Goal: Task Accomplishment & Management: Manage account settings

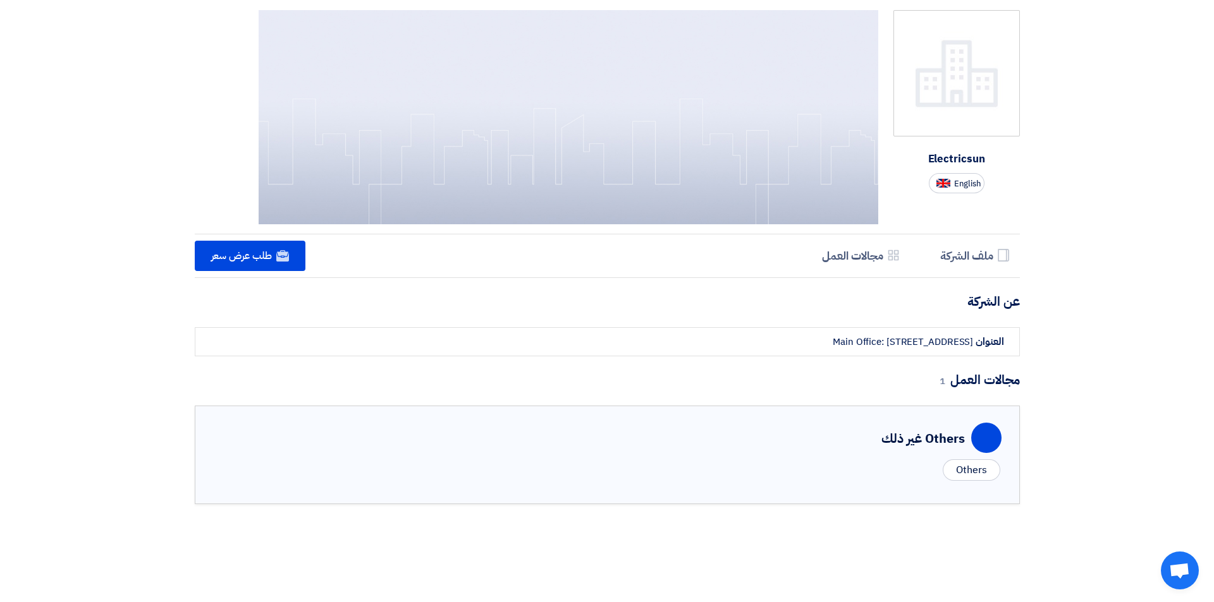
click at [978, 59] on img at bounding box center [956, 73] width 126 height 126
click at [1207, 346] on div "Electricsun English Profile Company Profile Services & Activities Areas of work…" at bounding box center [607, 270] width 1214 height 540
click at [1213, 33] on div "Electricsun English Profile Company Profile Services & Activities Areas of work…" at bounding box center [607, 270] width 1214 height 540
click at [958, 470] on font "Others" at bounding box center [971, 470] width 30 height 15
click at [1213, 236] on div "Electricsun English Profile Company Profile Services & Activities Areas of work…" at bounding box center [607, 270] width 1214 height 540
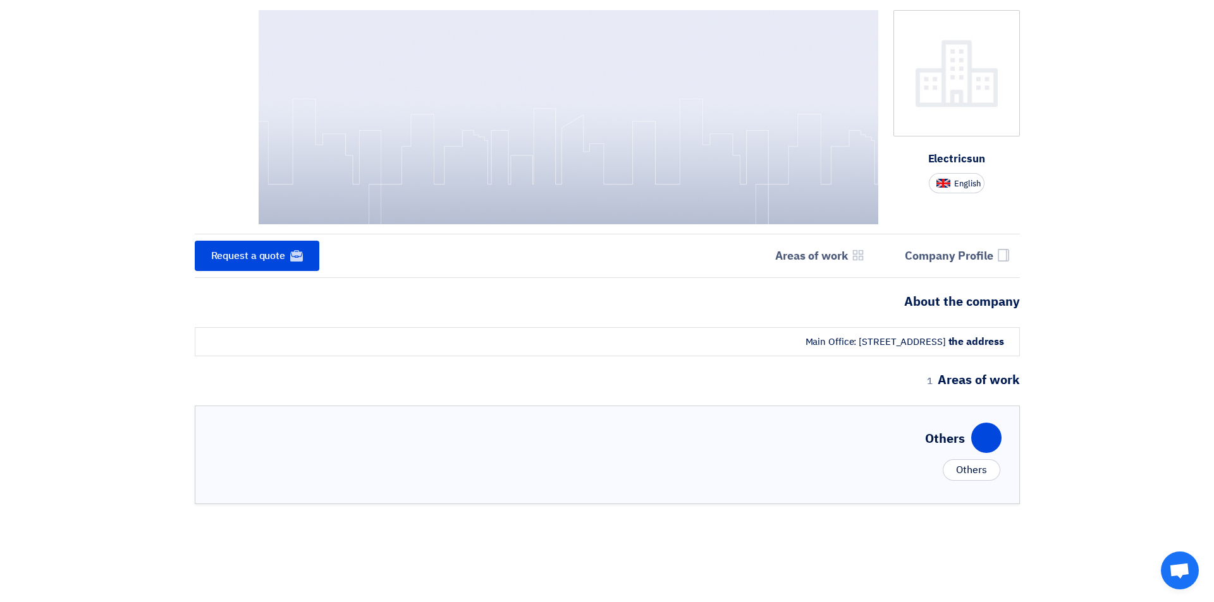
click at [797, 170] on img at bounding box center [569, 117] width 620 height 214
click at [1101, 276] on div "Electricsun English Profile ملف الشركة Services & Activities مجالات العمل Websi…" at bounding box center [607, 270] width 1214 height 540
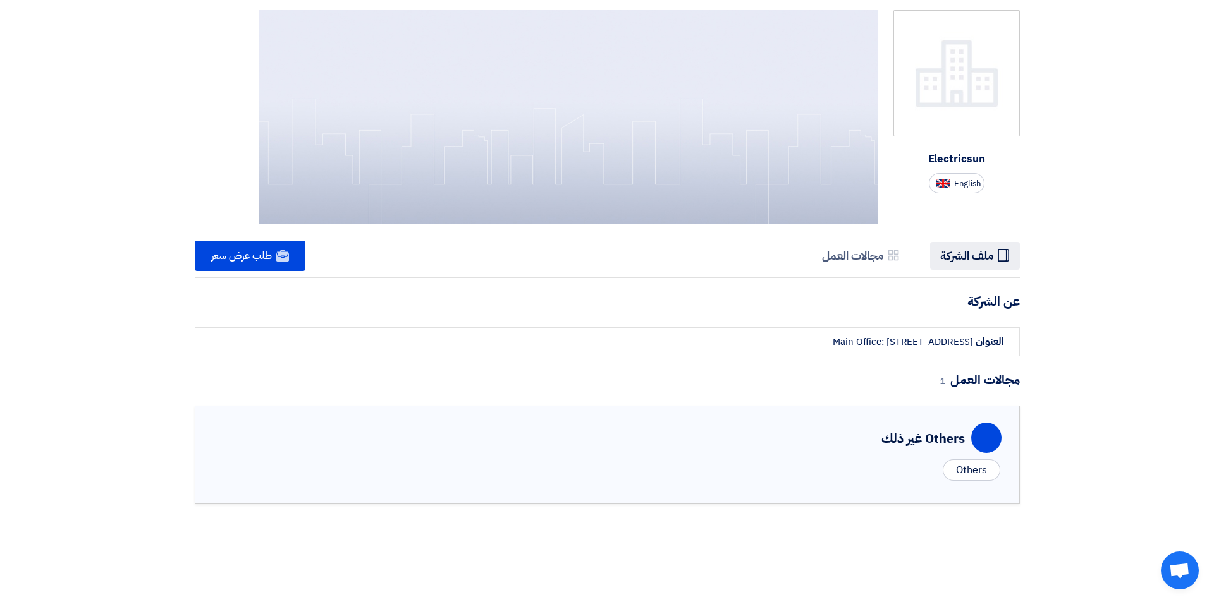
click at [980, 259] on h5 "ملف الشركة" at bounding box center [966, 255] width 53 height 15
click at [979, 256] on h5 "ملف الشركة" at bounding box center [966, 255] width 53 height 15
click at [1009, 250] on icon "Profile" at bounding box center [1003, 255] width 13 height 13
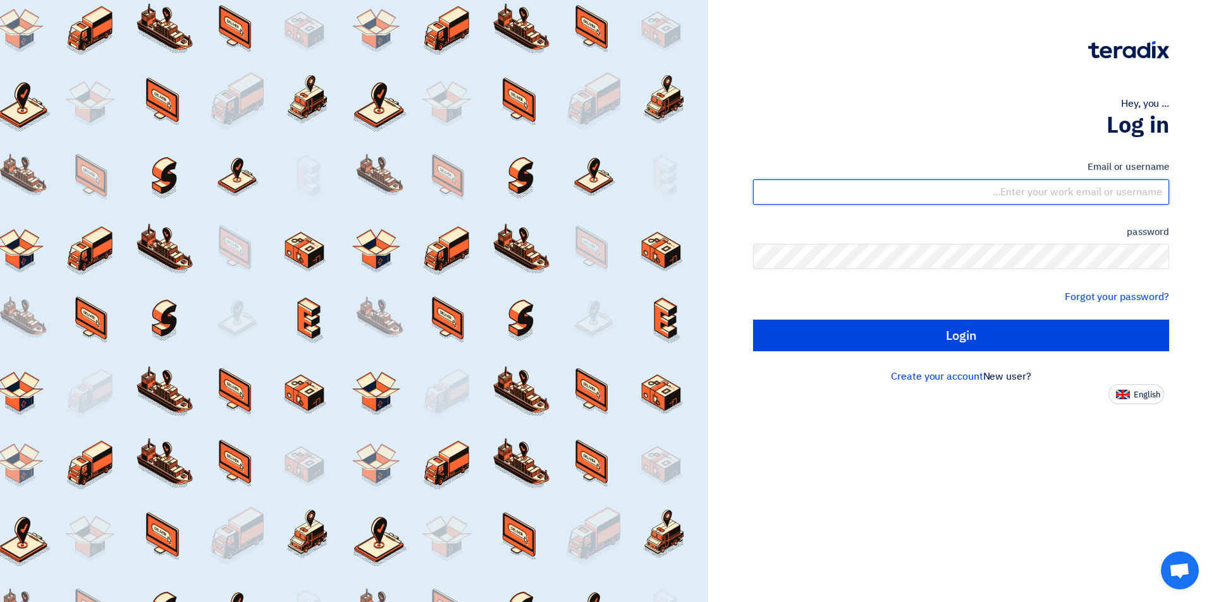
type input "sales@electricsuneg.com"
click at [833, 319] on form "Email or username sales@electricsuneg.com password Forgot your password? Login" at bounding box center [961, 256] width 416 height 192
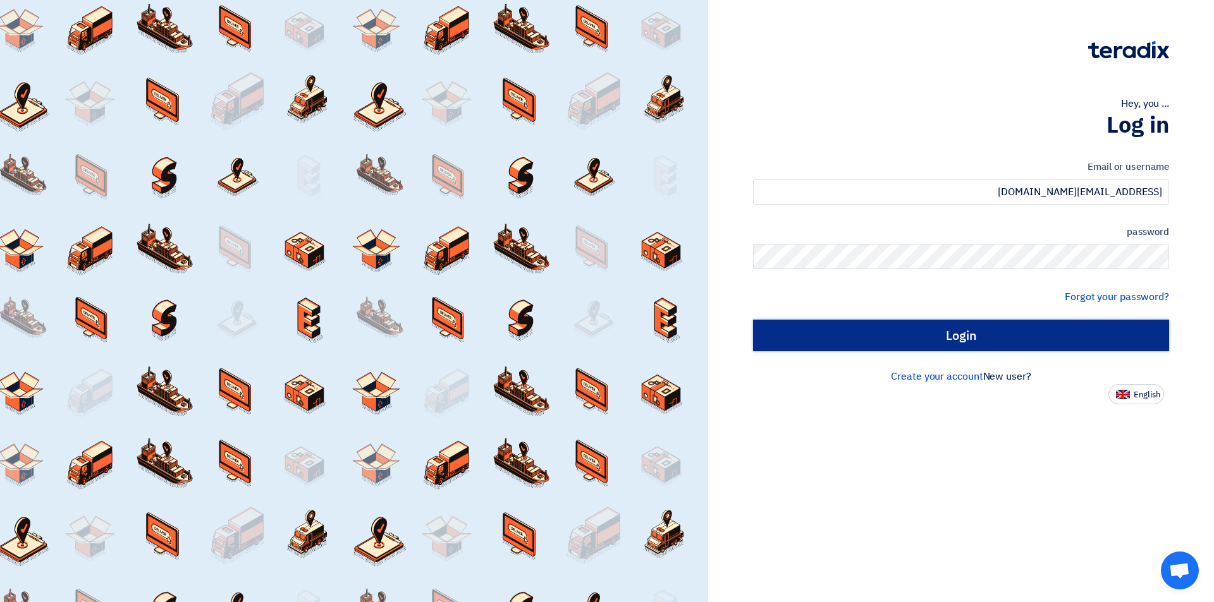
click at [876, 328] on input "Login" at bounding box center [961, 336] width 416 height 32
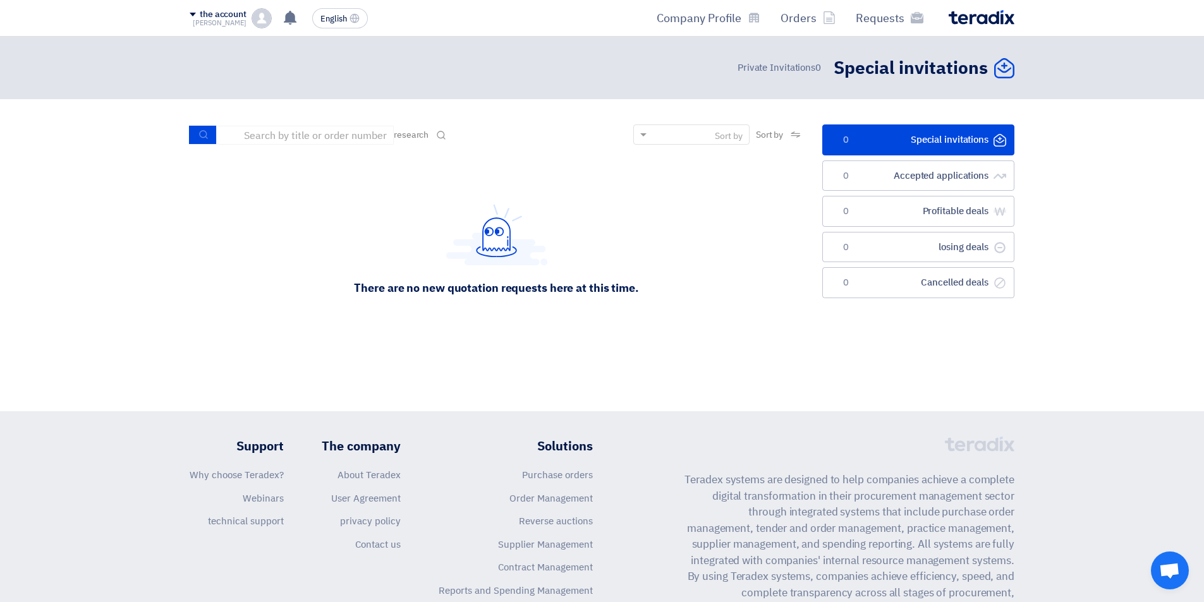
click at [879, 142] on link "الدعوات الخاصة Special invitations 0" at bounding box center [918, 140] width 192 height 31
click at [885, 157] on ul "الدعوات الخاصة Special invitations 0 الطلبات المقبولة Accepted applications 0 ص…" at bounding box center [918, 212] width 192 height 174
click at [894, 179] on font "Accepted applications" at bounding box center [941, 176] width 95 height 14
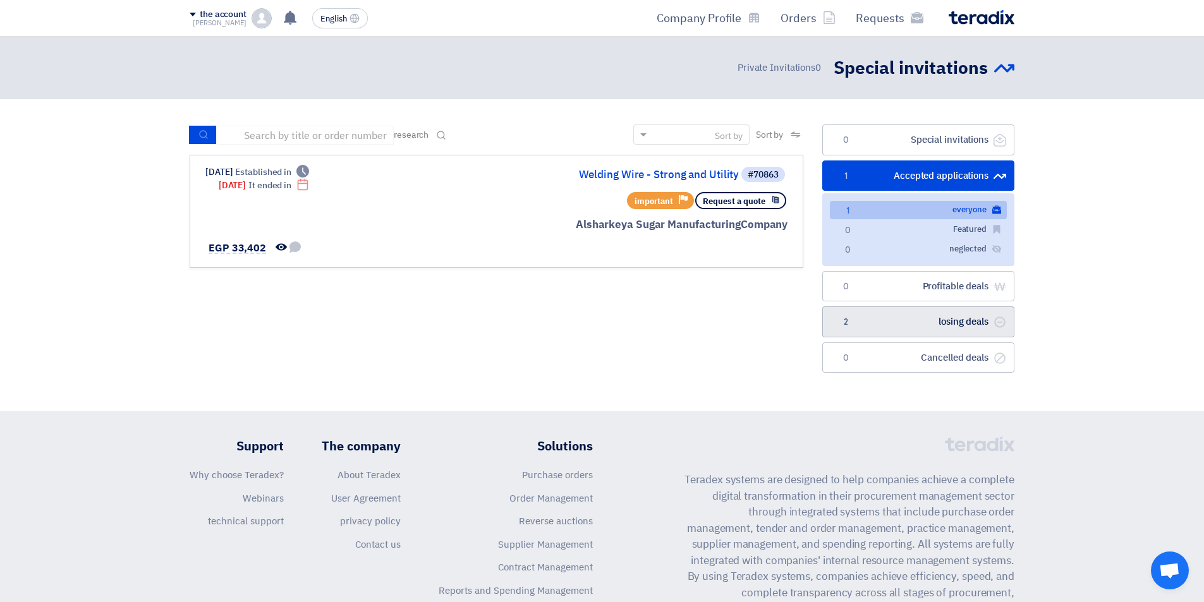
click at [939, 320] on font "losing deals" at bounding box center [964, 322] width 50 height 14
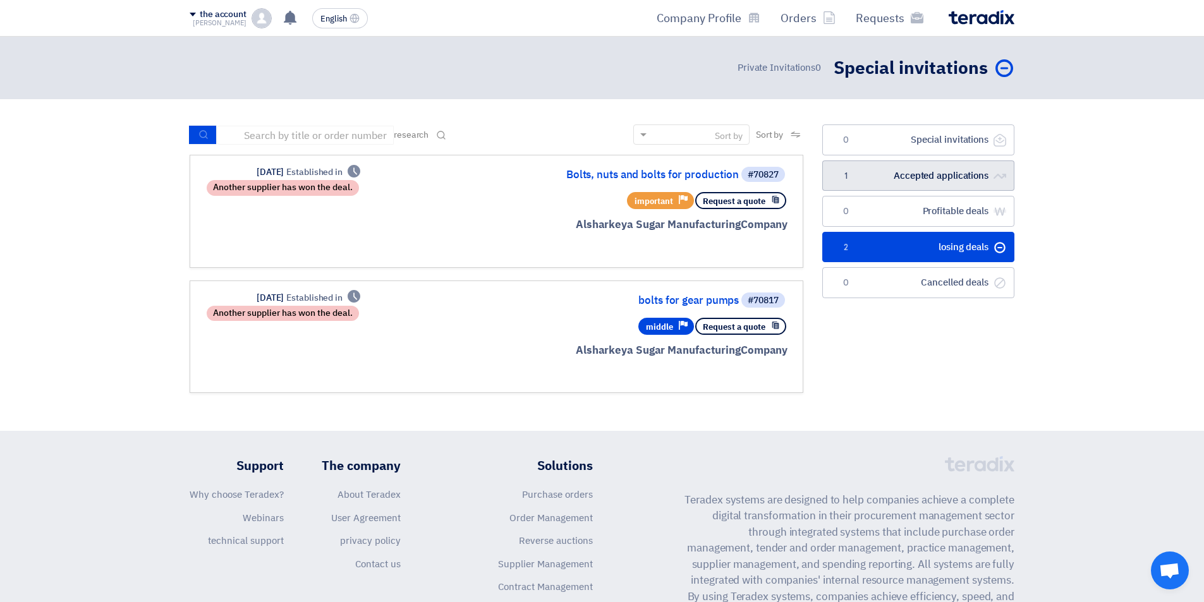
click at [975, 171] on font "Accepted applications" at bounding box center [941, 176] width 95 height 14
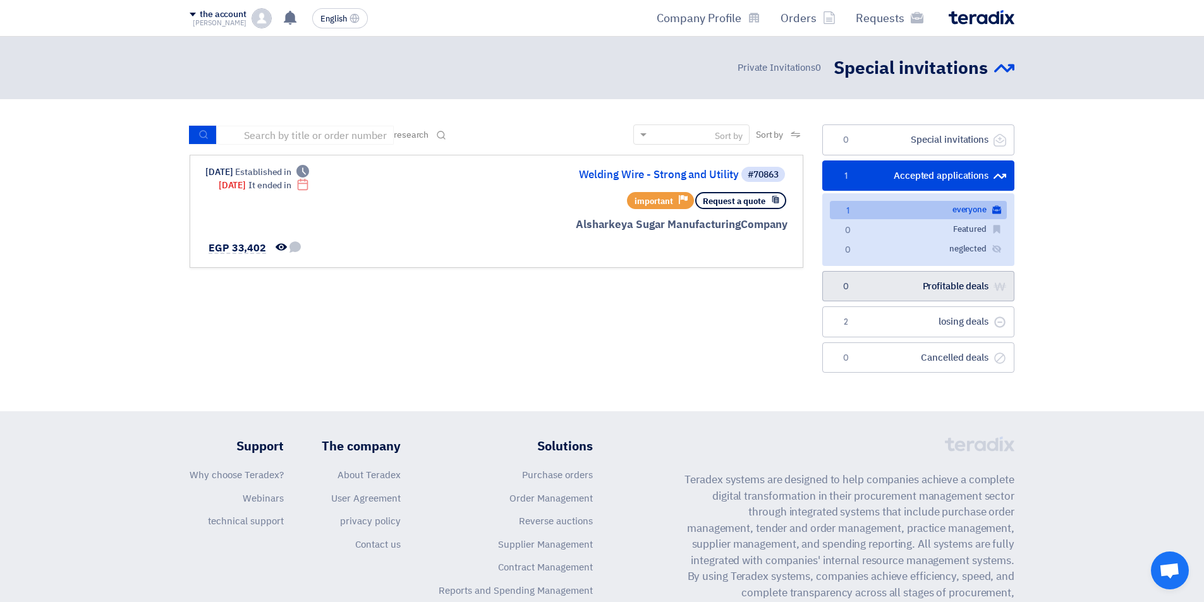
click at [909, 280] on link "صفقات رابحة Profitable deals 0" at bounding box center [918, 286] width 192 height 31
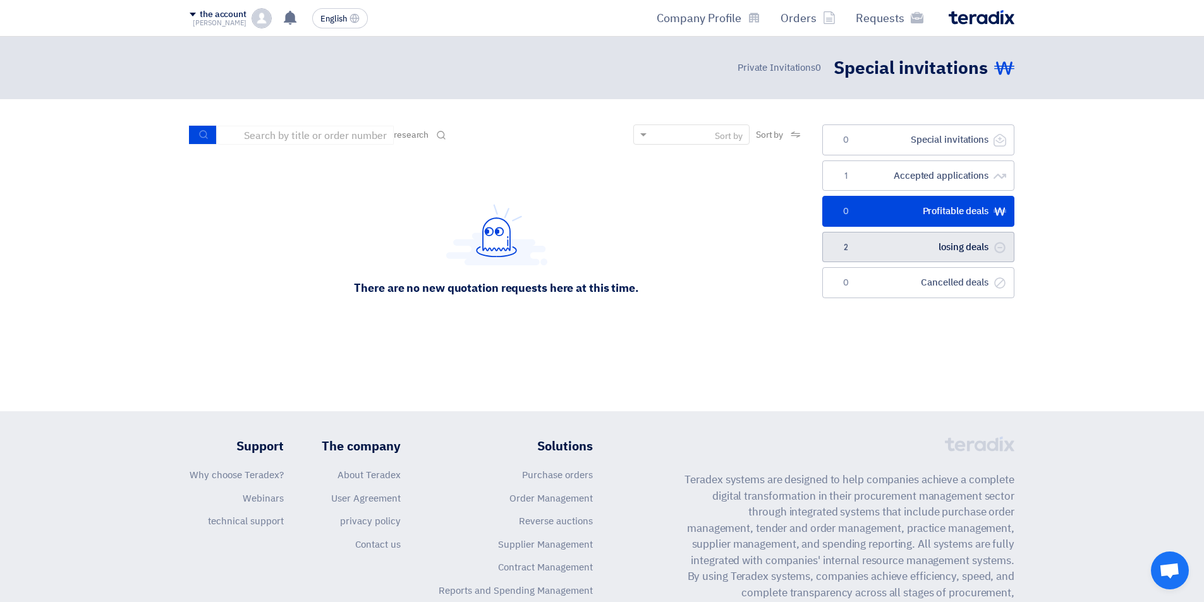
click at [871, 239] on link "صفقات خاسرة losing deals 2" at bounding box center [918, 247] width 192 height 31
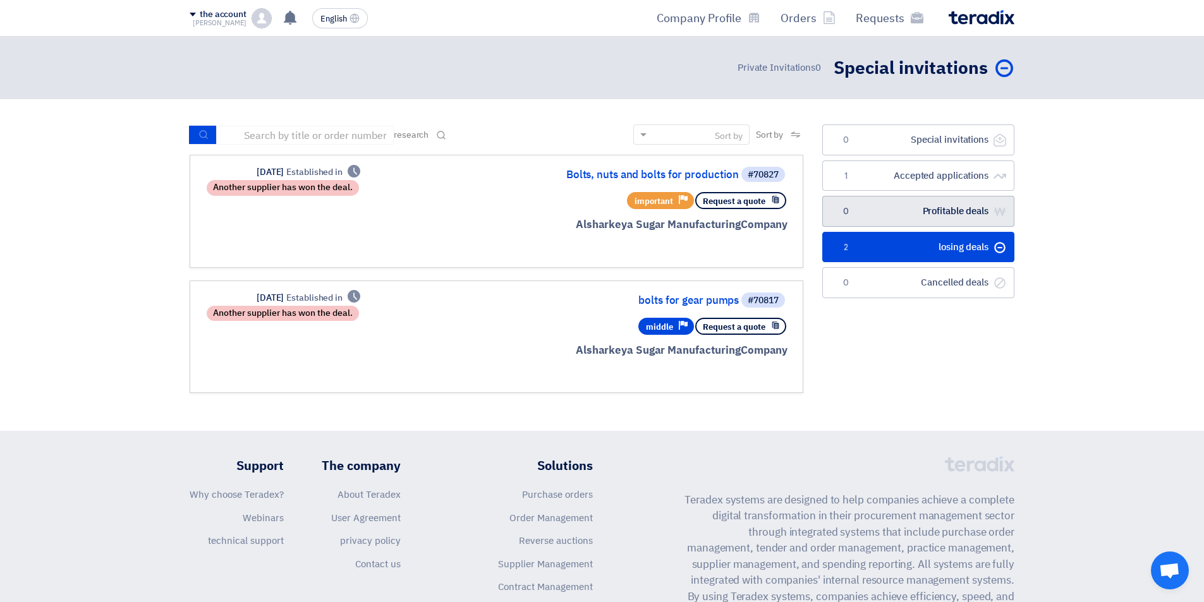
click at [954, 207] on font "Profitable deals" at bounding box center [956, 211] width 66 height 14
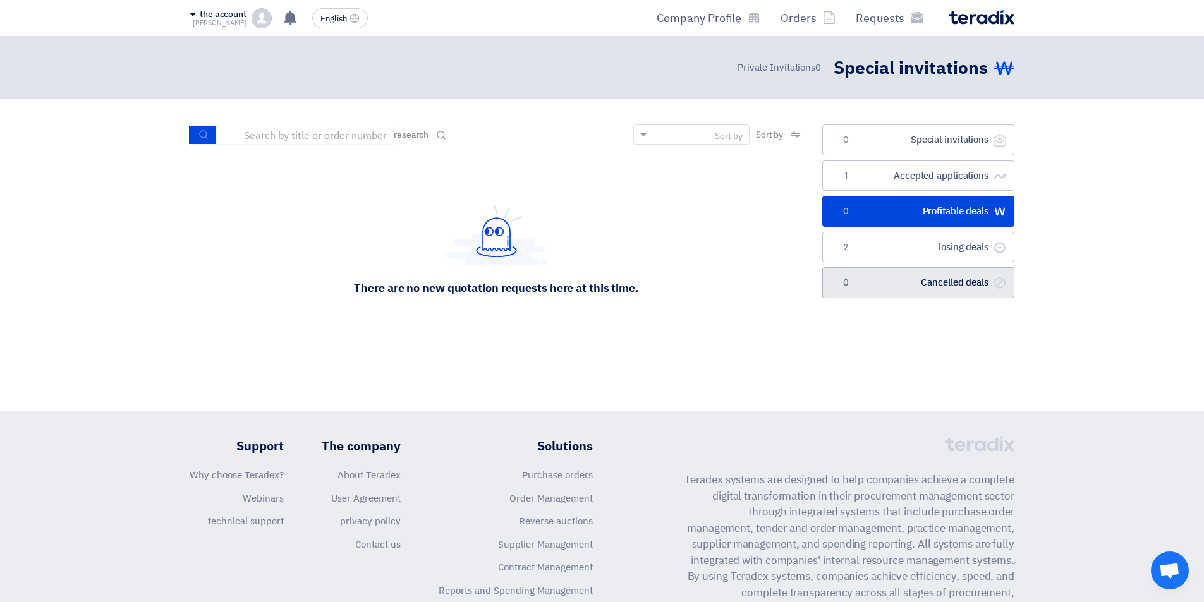
click at [908, 277] on link "صفقات ملغية Cancelled deals 0" at bounding box center [918, 282] width 192 height 31
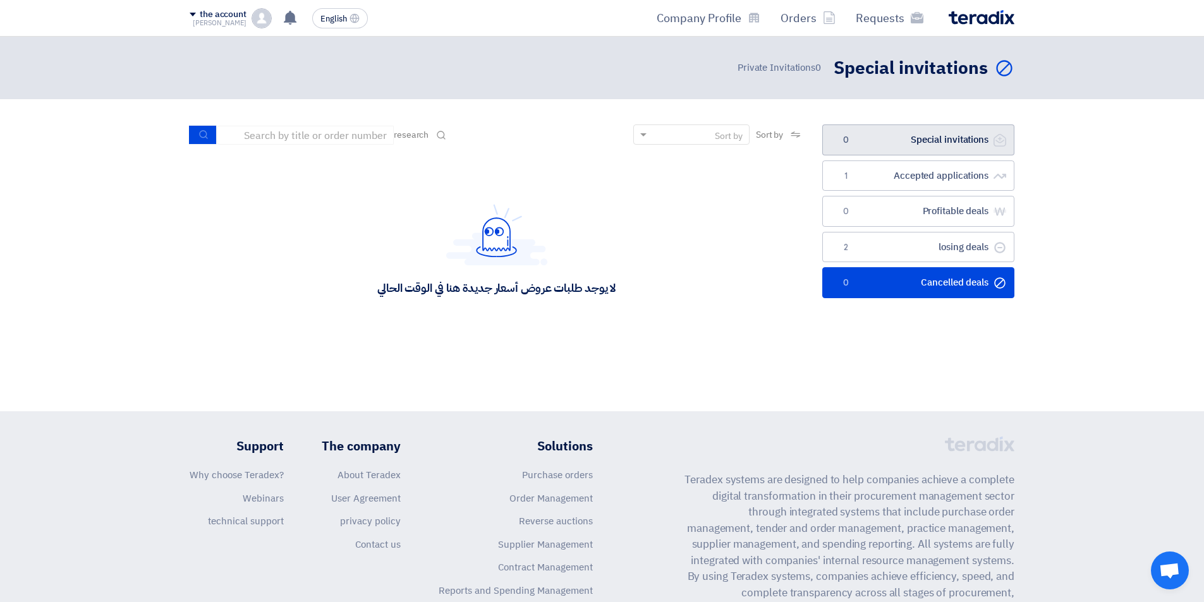
click at [933, 128] on link "الدعوات الخاصة Special invitations 0" at bounding box center [918, 140] width 192 height 31
